Goal: Task Accomplishment & Management: Manage account settings

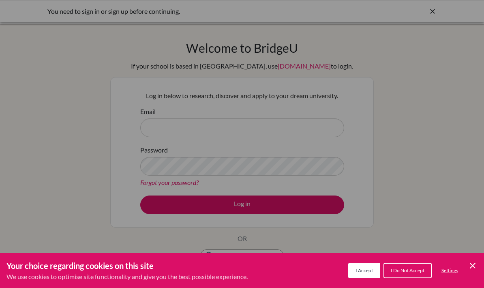
scroll to position [82, 0]
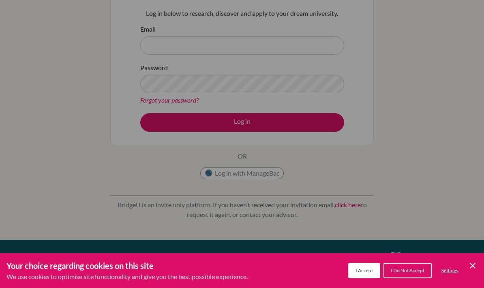
click at [471, 263] on icon "Cookie Control Close Icon" at bounding box center [473, 266] width 10 height 10
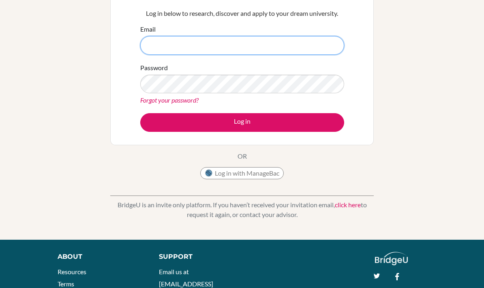
click at [302, 51] on input "Email" at bounding box center [242, 45] width 204 height 19
type input "[DOMAIN_NAME][EMAIL_ADDRESS][DOMAIN_NAME]"
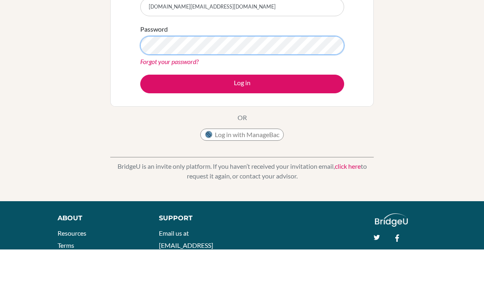
click at [242, 113] on button "Log in" at bounding box center [242, 122] width 204 height 19
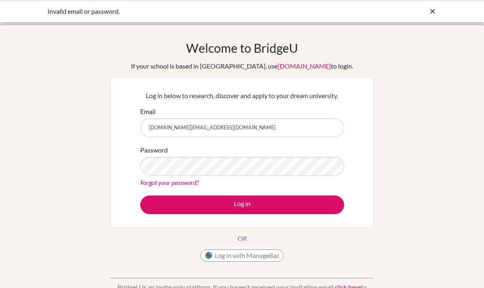
click at [145, 183] on link "Forgot your password?" at bounding box center [169, 182] width 58 height 8
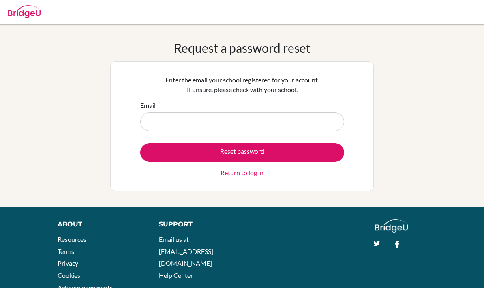
click at [319, 114] on input "Email" at bounding box center [242, 121] width 204 height 19
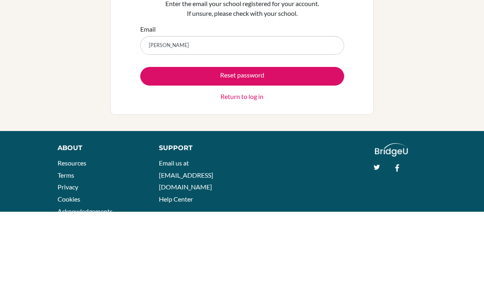
type input "[DOMAIN_NAME][EMAIL_ADDRESS][DOMAIN_NAME]"
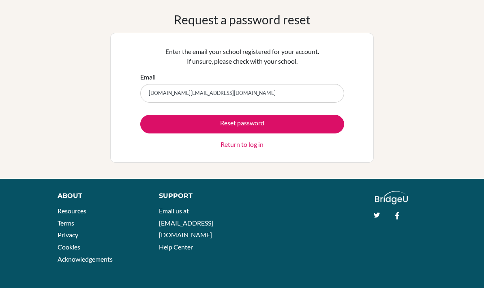
click at [324, 119] on button "Reset password" at bounding box center [242, 124] width 204 height 19
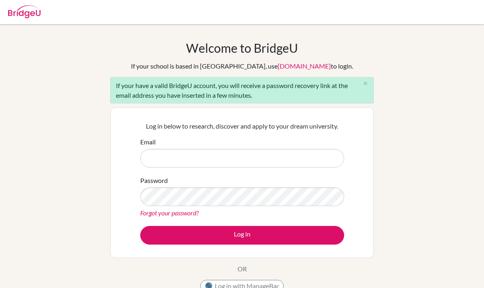
click at [285, 163] on input "Email" at bounding box center [242, 158] width 204 height 19
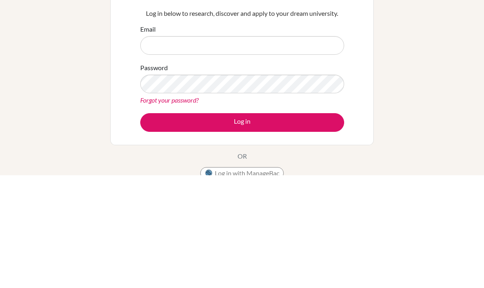
scroll to position [113, 0]
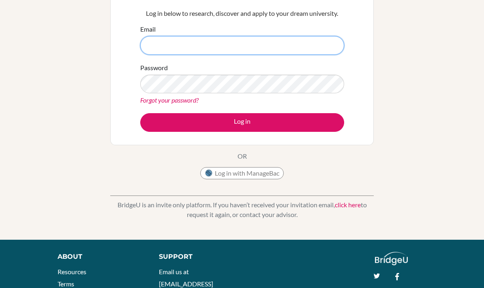
click at [322, 38] on input "Email" at bounding box center [242, 45] width 204 height 19
type input "k"
type input "[DOMAIN_NAME][EMAIL_ADDRESS][DOMAIN_NAME]"
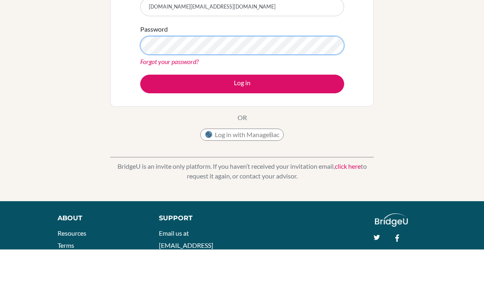
click at [242, 113] on button "Log in" at bounding box center [242, 122] width 204 height 19
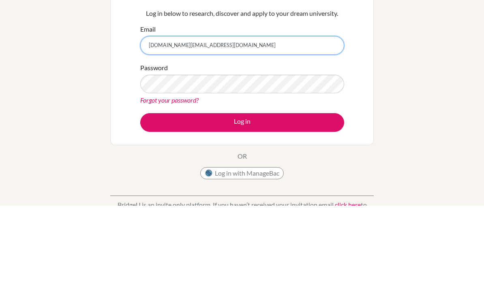
scroll to position [82, 0]
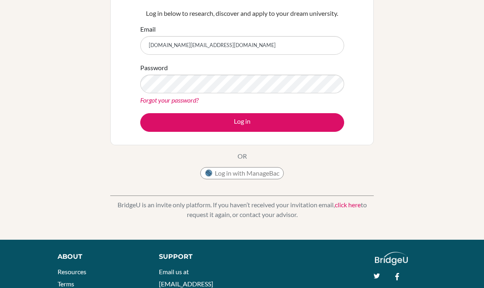
click at [149, 100] on link "Forgot your password?" at bounding box center [169, 100] width 58 height 8
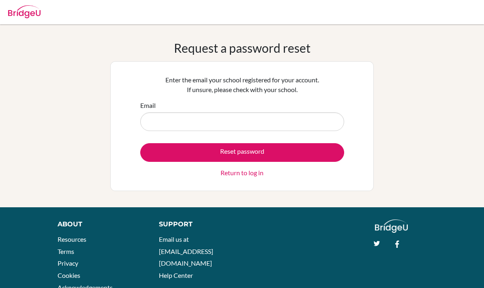
click at [264, 122] on input "Email" at bounding box center [242, 121] width 204 height 19
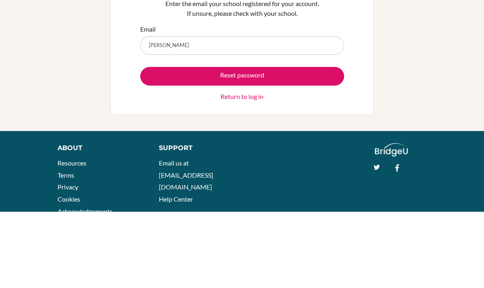
type input "linhnb.st@thshool.edu.vn"
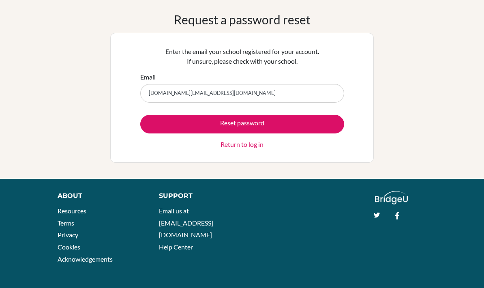
click at [381, 131] on div "Request a password reset Enter the email your school registered for your accoun…" at bounding box center [242, 87] width 484 height 150
click at [335, 127] on button "Reset password" at bounding box center [242, 124] width 204 height 19
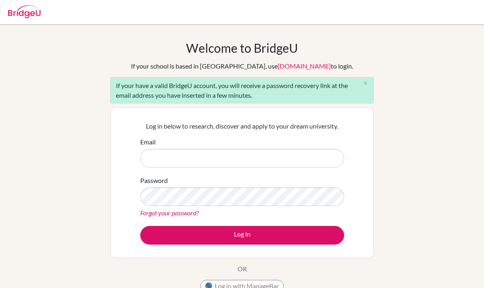
click at [225, 285] on button "Log in with ManageBac" at bounding box center [242, 286] width 84 height 12
click at [317, 285] on div "Welcome to BridgeU If your school is based in China, use app.bridge-u.com.cn to…" at bounding box center [242, 168] width 264 height 255
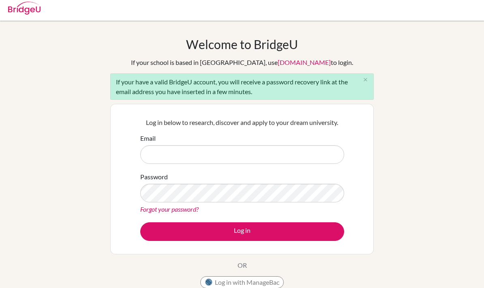
scroll to position [5, 0]
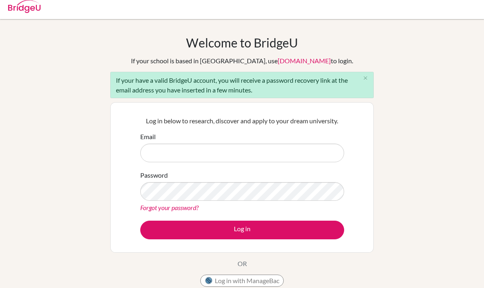
click at [324, 122] on p "Log in below to research, discover and apply to your dream university." at bounding box center [242, 121] width 204 height 10
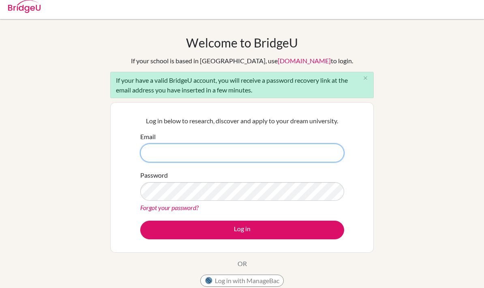
click at [320, 153] on input "Email" at bounding box center [242, 153] width 204 height 19
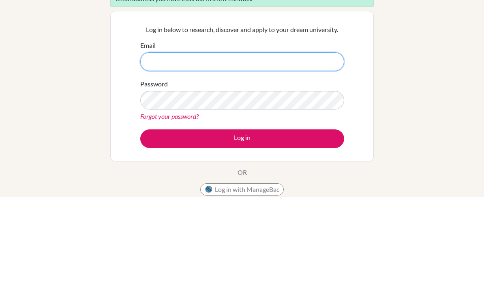
type input "h"
type input "[DOMAIN_NAME][EMAIL_ADDRESS][DOMAIN_NAME]"
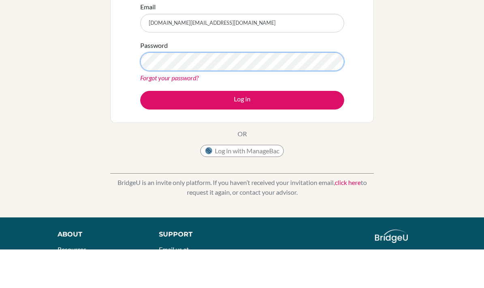
scroll to position [141, 0]
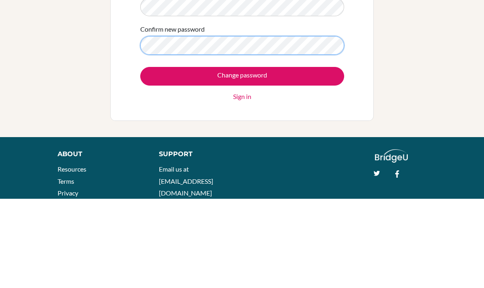
click at [242, 156] on input "Change password" at bounding box center [242, 165] width 204 height 19
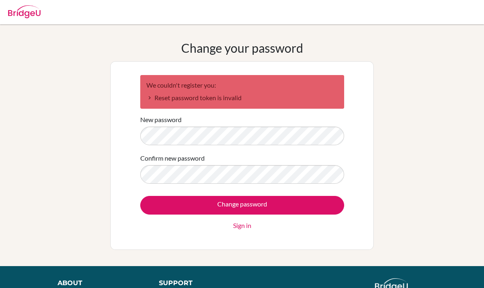
click at [239, 223] on link "Sign in" at bounding box center [242, 226] width 18 height 10
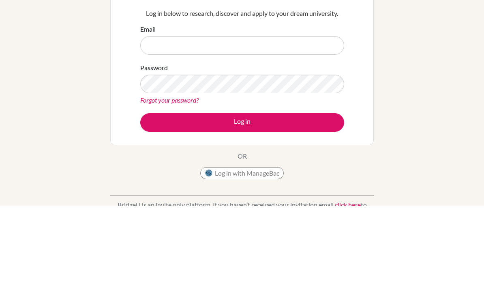
scroll to position [82, 0]
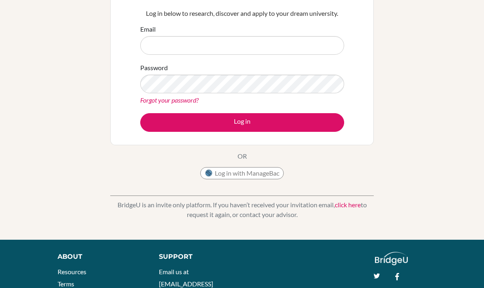
click at [152, 98] on link "Forgot your password?" at bounding box center [169, 100] width 58 height 8
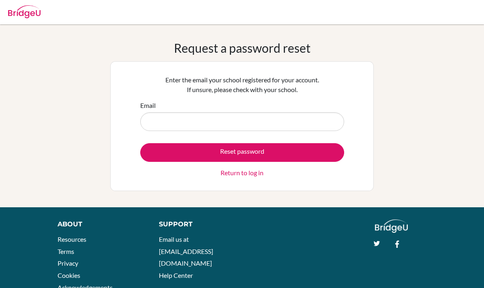
click at [285, 139] on form "Email Reset password Return to log in" at bounding box center [242, 139] width 204 height 77
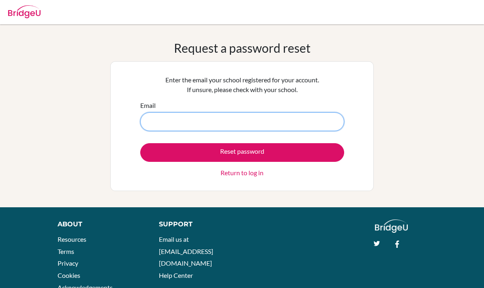
click at [304, 124] on input "Email" at bounding box center [242, 121] width 204 height 19
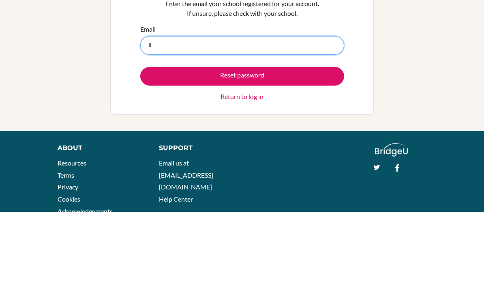
type input "[DOMAIN_NAME][EMAIL_ADDRESS][DOMAIN_NAME]"
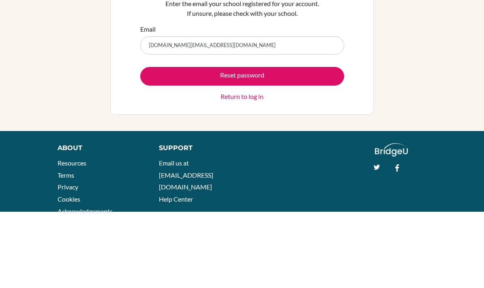
scroll to position [28, 0]
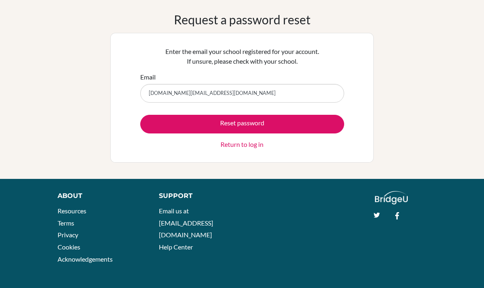
click at [298, 124] on button "Reset password" at bounding box center [242, 124] width 204 height 19
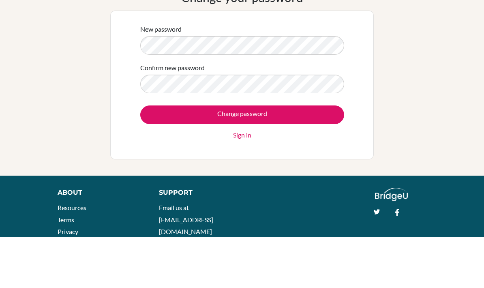
scroll to position [47, 0]
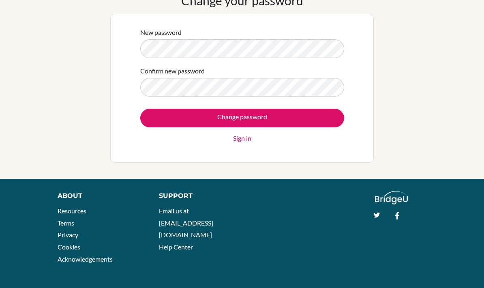
click at [284, 126] on input "Change password" at bounding box center [242, 118] width 204 height 19
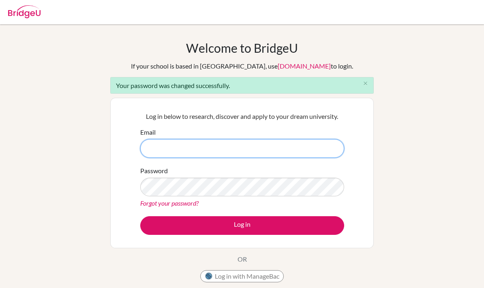
click at [312, 143] on input "Email" at bounding box center [242, 148] width 204 height 19
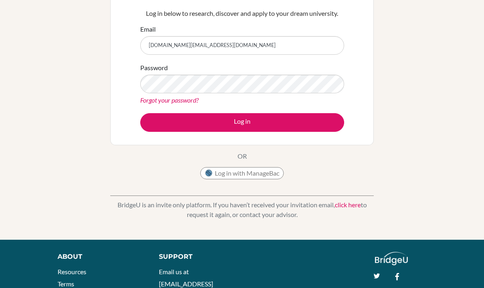
scroll to position [101, 0]
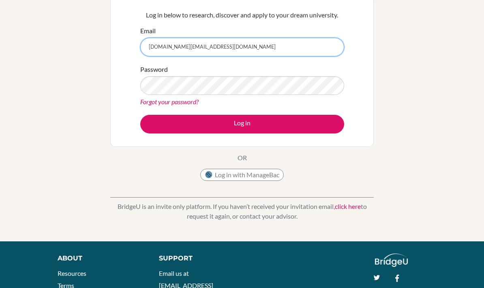
type input "[DOMAIN_NAME][EMAIL_ADDRESS][DOMAIN_NAME]"
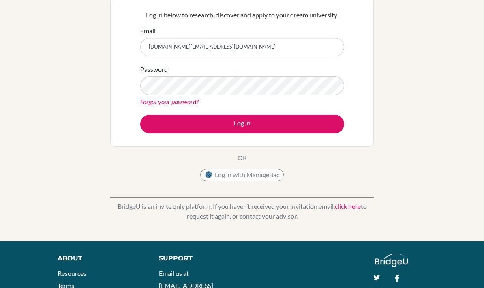
click at [310, 126] on button "Log in" at bounding box center [242, 124] width 204 height 19
